Goal: Task Accomplishment & Management: Manage account settings

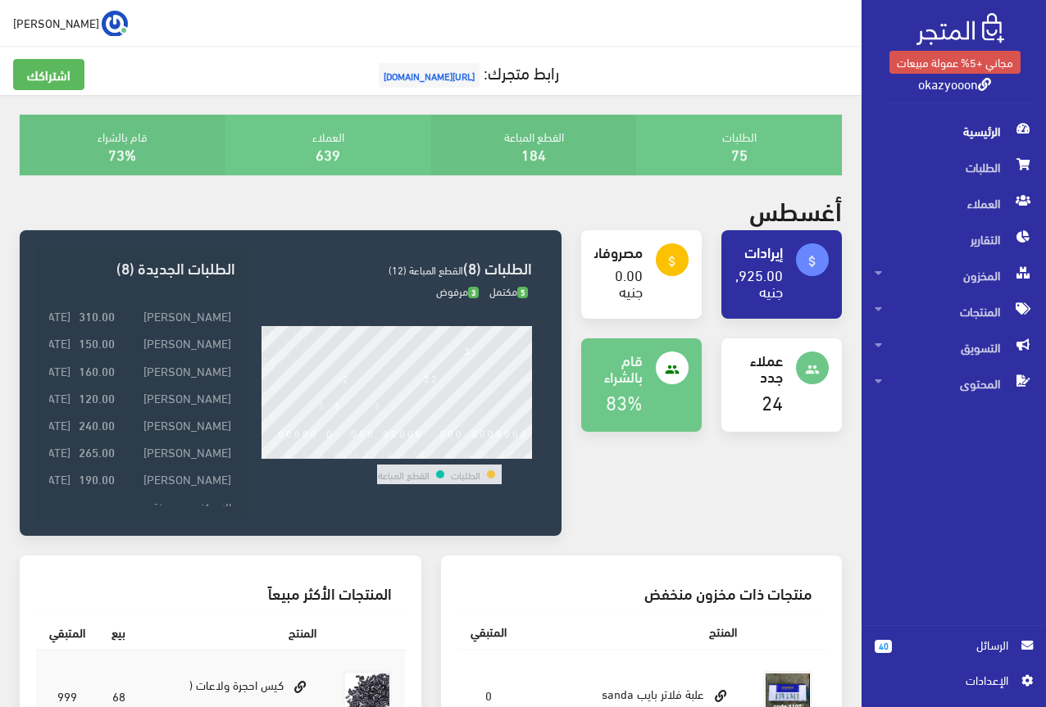
click at [427, 78] on span "[URL][DOMAIN_NAME]" at bounding box center [429, 75] width 101 height 25
click at [43, 20] on link "[PERSON_NAME]" at bounding box center [70, 23] width 115 height 26
click at [30, 89] on link "تسجيل الخروج" at bounding box center [62, 92] width 129 height 22
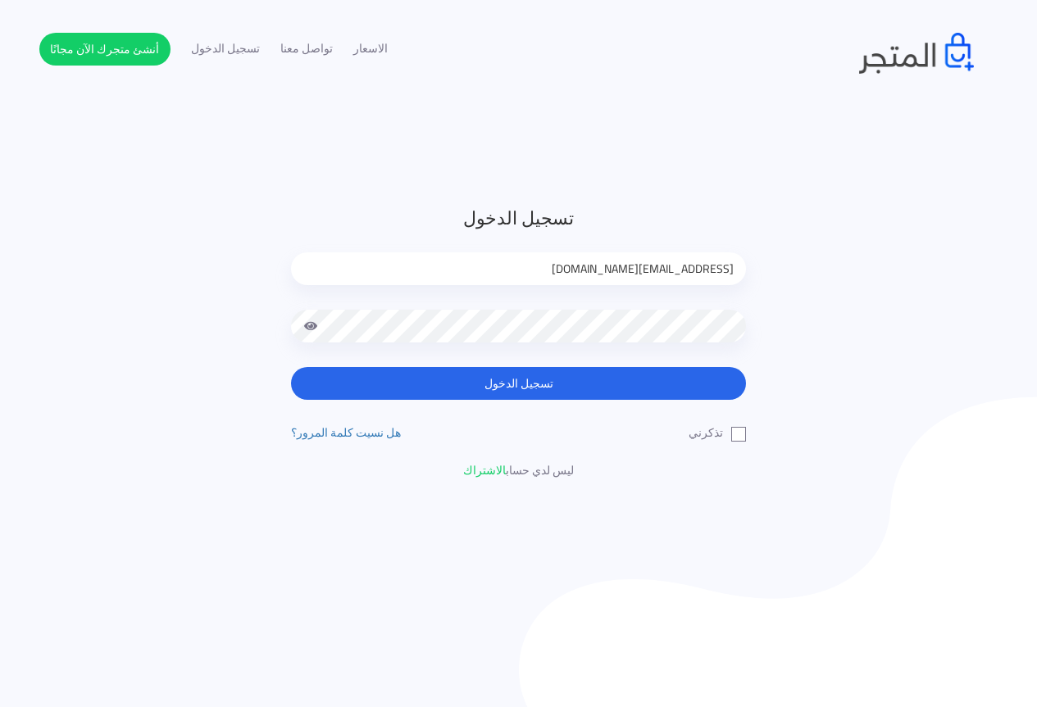
click at [645, 249] on form "تسجيل الدخول [EMAIL_ADDRESS][DOMAIN_NAME] تسجيل الدخول" at bounding box center [518, 302] width 455 height 195
click at [663, 268] on input "jamikapop1000@gmail.com" at bounding box center [518, 268] width 455 height 33
type input "jamika_pop@yahoo.com"
click at [741, 434] on label "تذكرني" at bounding box center [716, 432] width 57 height 17
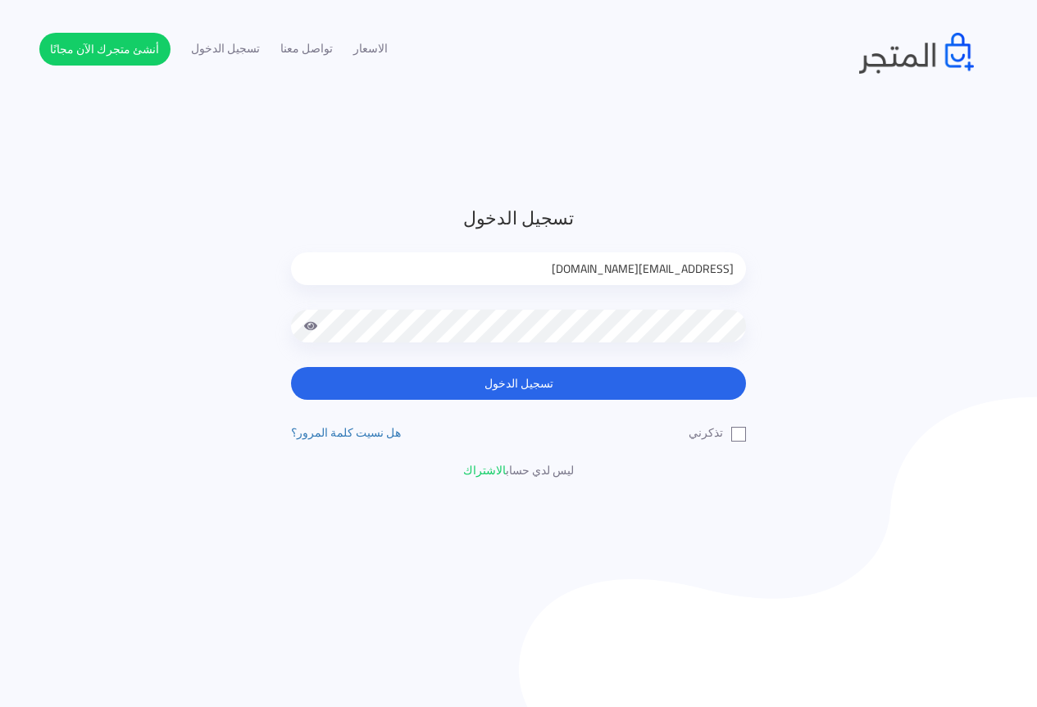
click at [741, 434] on input "تذكرني" at bounding box center [740, 429] width 11 height 11
checkbox input "true"
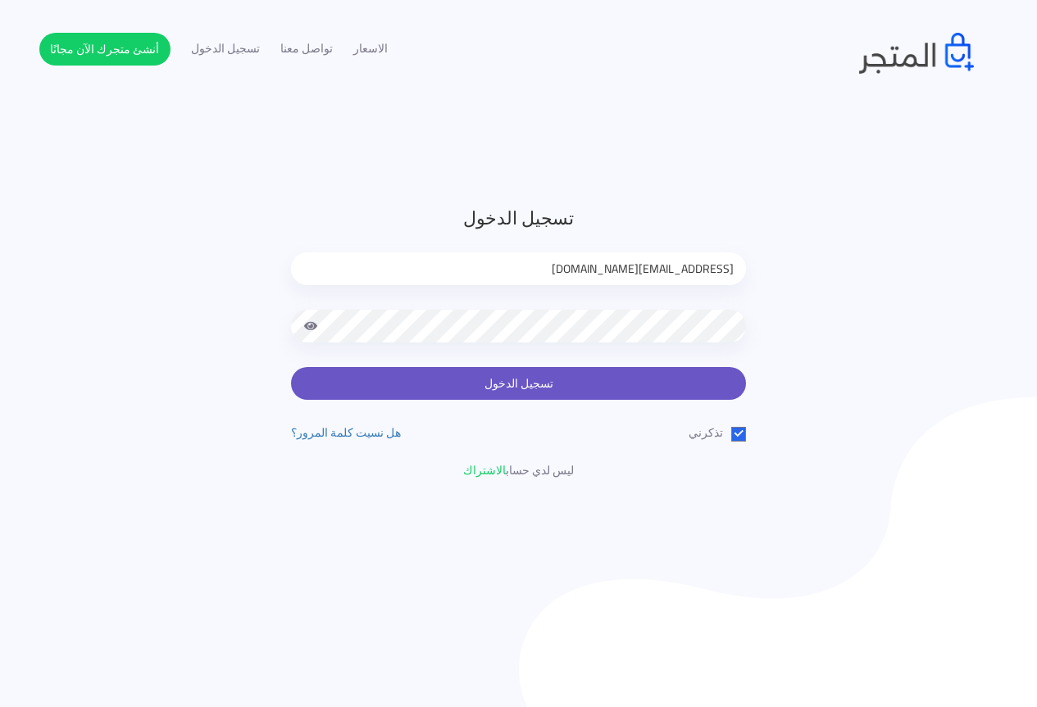
click at [728, 386] on button "تسجيل الدخول" at bounding box center [518, 383] width 455 height 33
